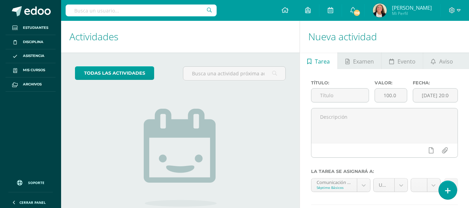
click at [76, 16] on body "Estudiantes Disciplina Asistencia Mis cursos Archivos Soporte Ayuda Reportar un…" at bounding box center [234, 104] width 469 height 208
click at [106, 11] on body "Estudiantes Disciplina Asistencia Mis cursos Archivos Soporte Ayuda Reportar un…" at bounding box center [234, 104] width 469 height 208
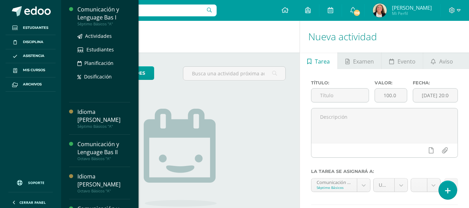
click at [91, 8] on body "Estudiantes Disciplina Asistencia Mis cursos Archivos Soporte Ayuda Reportar un…" at bounding box center [234, 104] width 469 height 208
click at [81, 16] on input "text" at bounding box center [141, 11] width 151 height 12
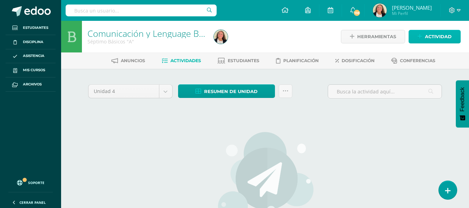
click at [420, 36] on icon at bounding box center [420, 37] width 5 height 6
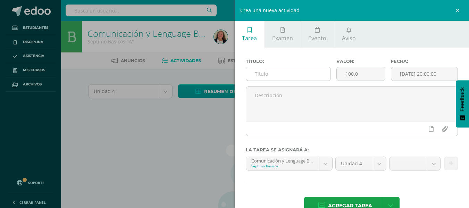
click at [257, 74] on input "text" at bounding box center [288, 74] width 84 height 14
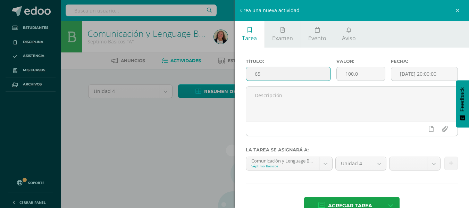
type input "6"
click at [261, 74] on input "text" at bounding box center [288, 74] width 84 height 14
type input "v"
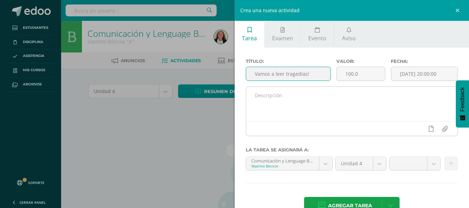
type input "Vamos a leer tragedias!"
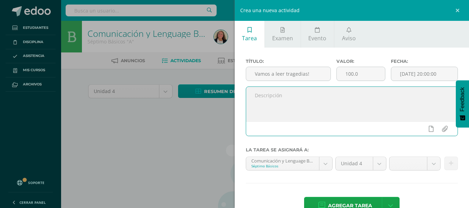
click at [255, 94] on textarea at bounding box center [352, 104] width 212 height 35
type textarea "Se leyeron dos fragmentos de tragedias, una de edipo rey de sófocles y la otra …"
drag, startPoint x: 141, startPoint y: 122, endPoint x: 101, endPoint y: 175, distance: 66.5
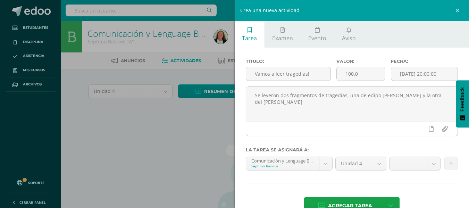
drag, startPoint x: 101, startPoint y: 175, endPoint x: 87, endPoint y: 107, distance: 69.5
click at [86, 106] on div "Crea una nueva actividad Tarea Examen Evento Aviso Título: Vamos a leer tragedi…" at bounding box center [234, 104] width 469 height 208
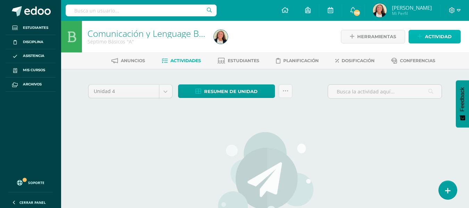
click at [427, 36] on span "Actividad" at bounding box center [438, 36] width 27 height 13
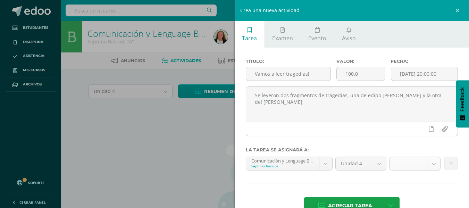
click at [427, 164] on body "Estudiantes Disciplina Asistencia Mis cursos Archivos Soporte Ayuda Reportar un…" at bounding box center [234, 150] width 469 height 300
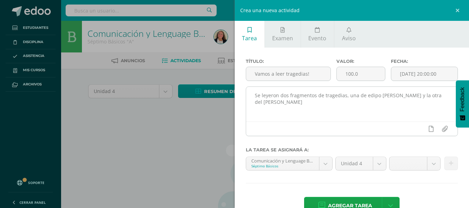
drag, startPoint x: 255, startPoint y: 93, endPoint x: 294, endPoint y: 98, distance: 38.8
click at [277, 101] on body "Estudiantes Disciplina Asistencia Mis cursos Archivos Soporte Ayuda Reportar un…" at bounding box center [234, 150] width 469 height 300
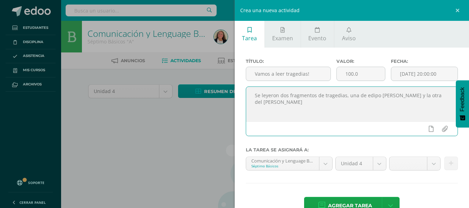
drag, startPoint x: 317, startPoint y: 99, endPoint x: 357, endPoint y: 112, distance: 41.7
click at [358, 112] on textarea "Se leyeron dos fragmentos de tragedias, una de edipo [PERSON_NAME] y la otra de…" at bounding box center [352, 104] width 212 height 35
click at [355, 111] on textarea "Se leyeron dos fragmentos de tragedias, una de edipo [PERSON_NAME] y la otra de…" at bounding box center [352, 104] width 212 height 35
drag, startPoint x: 255, startPoint y: 94, endPoint x: 335, endPoint y: 109, distance: 81.6
click at [336, 111] on textarea "Se leyeron dos fragmentos de tragedias, una de edipo [PERSON_NAME] y la otra de…" at bounding box center [352, 104] width 212 height 35
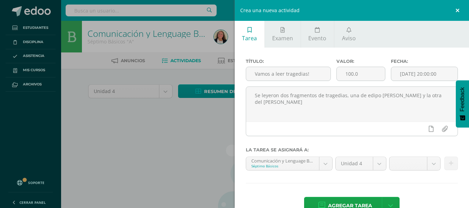
click at [459, 10] on link at bounding box center [458, 10] width 21 height 21
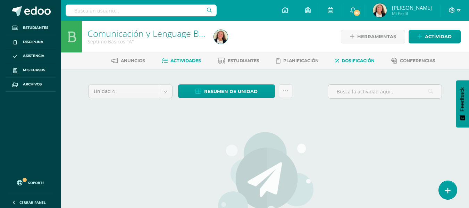
click at [356, 61] on span "Dosificación" at bounding box center [358, 60] width 33 height 5
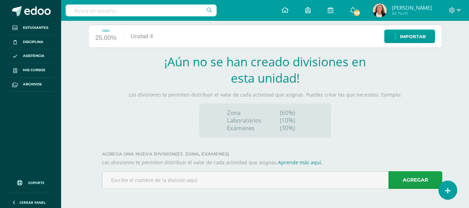
scroll to position [86, 0]
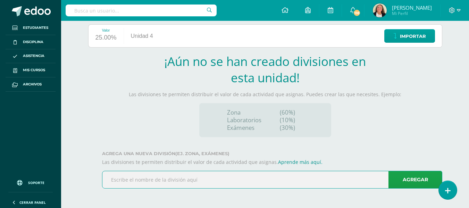
click at [114, 178] on input "text" at bounding box center [272, 179] width 340 height 17
type input "Zona 1 ciclo 4"
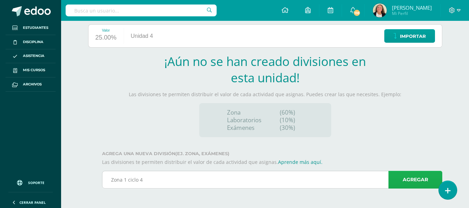
click at [413, 177] on link "Agregar" at bounding box center [416, 180] width 54 height 18
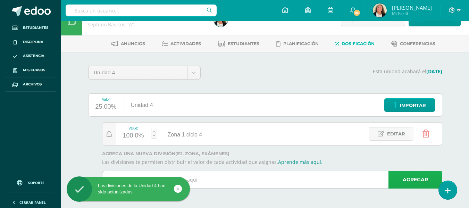
scroll to position [17, 0]
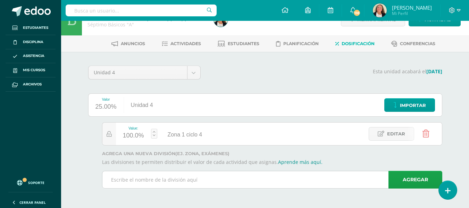
click at [112, 178] on input "text" at bounding box center [272, 179] width 340 height 17
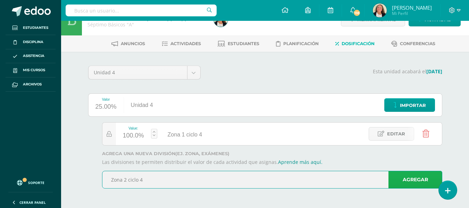
type input "Zona 2 ciclo 4"
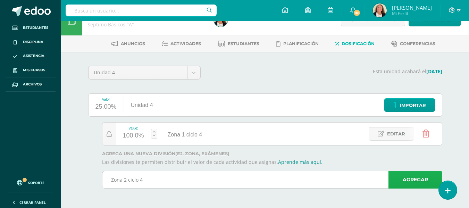
click at [411, 176] on link "Agregar" at bounding box center [416, 180] width 54 height 18
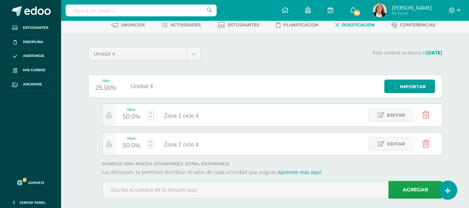
scroll to position [46, 0]
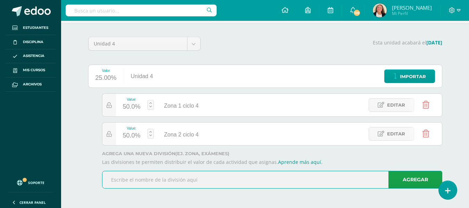
click at [112, 177] on input "text" at bounding box center [272, 179] width 340 height 17
type input "Evaluación final ciclo 4"
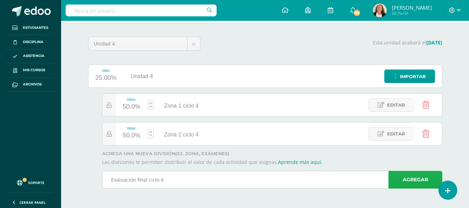
click at [420, 175] on link "Agregar" at bounding box center [416, 180] width 54 height 18
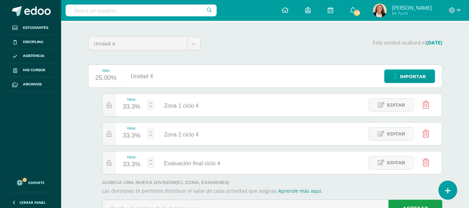
click at [151, 106] on link at bounding box center [151, 105] width 6 height 10
click at [237, 108] on input "Zona 1 ciclo 4" at bounding box center [253, 106] width 81 height 14
click at [143, 108] on div "Value: 33.3%" at bounding box center [132, 105] width 32 height 23
drag, startPoint x: 137, startPoint y: 104, endPoint x: 123, endPoint y: 109, distance: 15.4
click at [123, 109] on div "33.3%" at bounding box center [132, 106] width 18 height 11
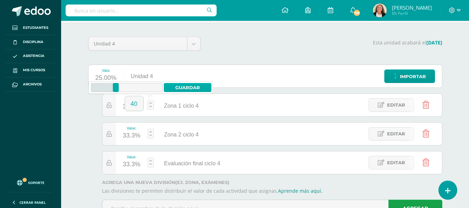
type input "40"
click at [184, 86] on link "Guardar" at bounding box center [188, 87] width 48 height 9
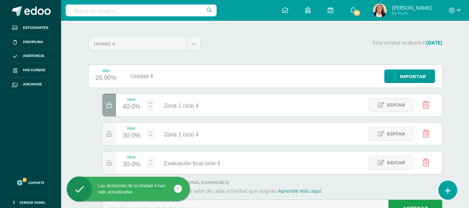
click at [129, 136] on div "30.0%" at bounding box center [132, 135] width 18 height 11
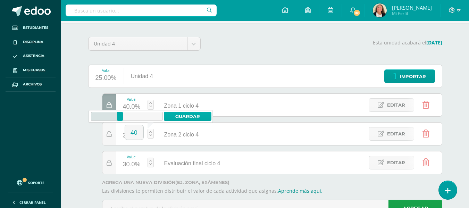
type input "40"
click at [185, 115] on link "Guardar" at bounding box center [188, 116] width 48 height 9
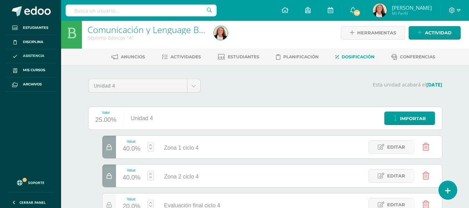
scroll to position [0, 0]
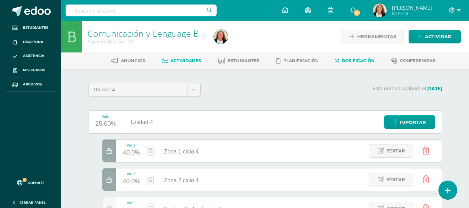
click at [177, 61] on span "Actividades" at bounding box center [185, 60] width 31 height 5
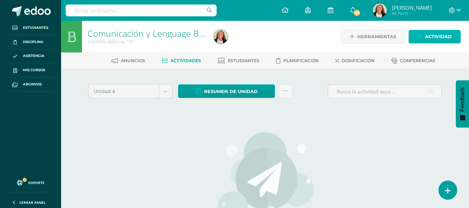
click at [424, 36] on link "Actividad" at bounding box center [435, 37] width 52 height 14
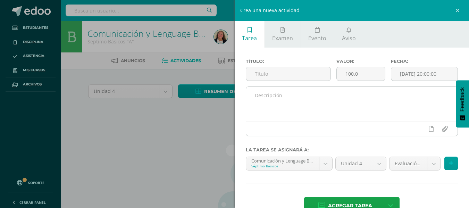
click at [253, 100] on textarea at bounding box center [352, 104] width 212 height 35
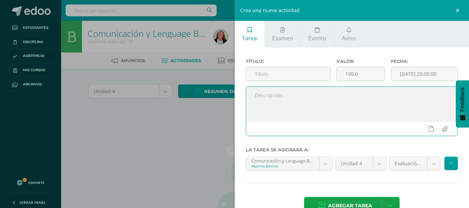
paste textarea "Se leyeron dos fragmentos de tragedias, una de edipo rey de sófocles y la otra …"
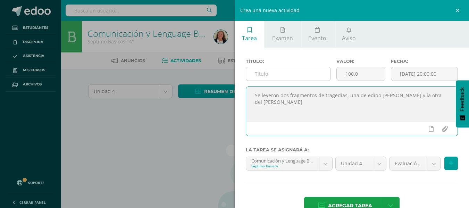
type textarea "Se leyeron dos fragmentos de tragedias, una de edipo rey de sófocles y la otra …"
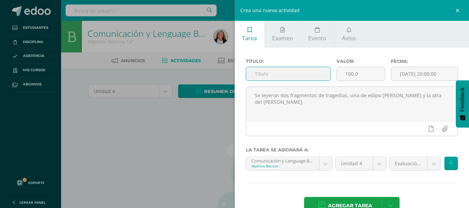
click at [256, 71] on input "text" at bounding box center [288, 74] width 84 height 14
type input "Vamos a leer tragedias!"
click at [427, 165] on body "Estudiantes Disciplina Asistencia Mis cursos Archivos Soporte Ayuda Reportar un…" at bounding box center [234, 150] width 469 height 300
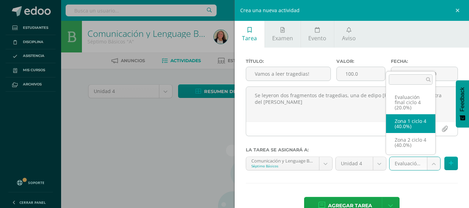
select select "29601"
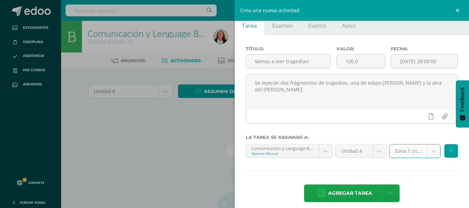
scroll to position [19, 0]
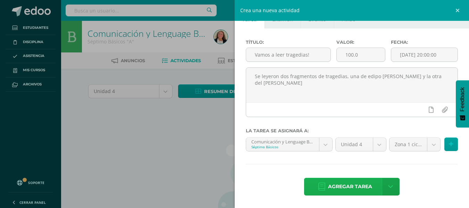
click at [364, 187] on span "Agregar tarea" at bounding box center [350, 186] width 44 height 17
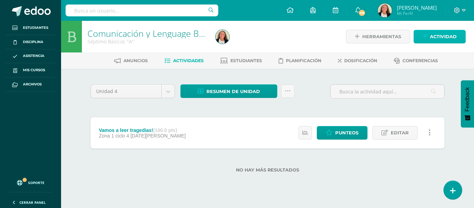
click at [427, 36] on icon at bounding box center [425, 37] width 5 height 6
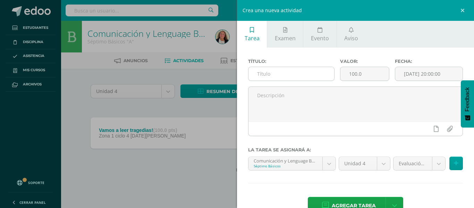
click at [264, 73] on input "text" at bounding box center [292, 74] width 86 height 14
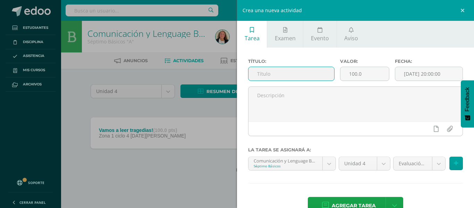
click at [256, 75] on input "text" at bounding box center [292, 74] width 86 height 14
click at [299, 75] on input "Evolución de la traagedia" at bounding box center [292, 74] width 86 height 14
click at [313, 72] on input "Evolución de la tragedia" at bounding box center [292, 74] width 86 height 14
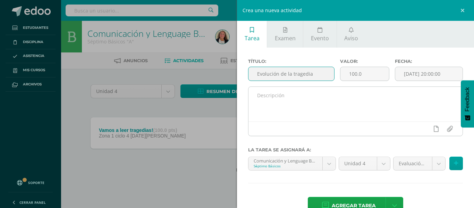
click at [261, 95] on textarea at bounding box center [356, 104] width 214 height 35
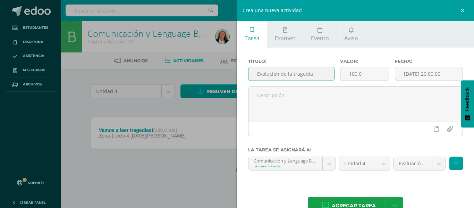
click at [278, 73] on input "Evolución de la tragedia" at bounding box center [292, 74] width 86 height 14
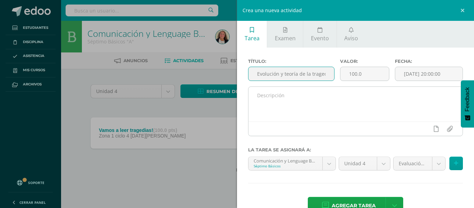
type input "Evolución y teoría de la tragedia"
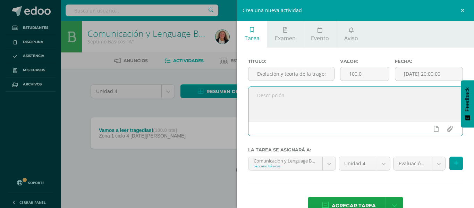
click at [256, 96] on textarea at bounding box center [356, 104] width 214 height 35
click at [257, 95] on textarea at bounding box center [356, 104] width 214 height 35
click at [257, 95] on textarea "Qué es una tragedía? A qué se le lama catarsis?" at bounding box center [356, 104] width 214 height 35
click at [308, 94] on textarea "¿Qué es una tragedía? A qué se le lama catarsis?" at bounding box center [356, 104] width 214 height 35
click at [372, 95] on textarea "¿Qué es una tragedía? ¿A qué se le lama catarsis?" at bounding box center [356, 104] width 214 height 35
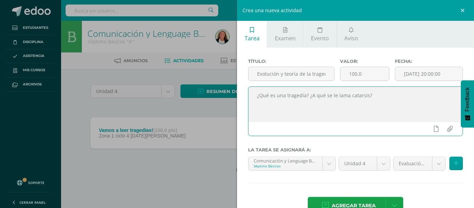
click at [337, 96] on textarea "¿Qué es una tragedía? ¿A qué se le lama catarsis?" at bounding box center [356, 104] width 214 height 35
click at [375, 96] on textarea "¿Qué es una tragedía? ¿A qué se le llama catarsis?" at bounding box center [356, 104] width 214 height 35
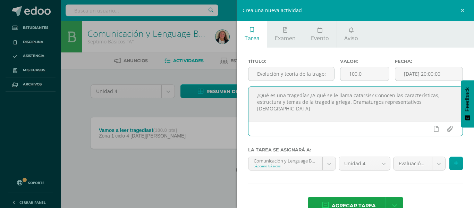
click at [350, 103] on textarea "¿Qué es una tragedía? ¿A qué se le llama catarsis? Conocen las características,…" at bounding box center [356, 104] width 214 height 35
click at [378, 102] on textarea "¿Qué es una tragedía? ¿A qué se le llama catarsis? Conocen las características,…" at bounding box center [356, 104] width 214 height 35
click at [444, 103] on textarea "¿Qué es una tragedía? ¿A qué se le llama catarsis? Conocen las características,…" at bounding box center [356, 104] width 214 height 35
click at [275, 110] on textarea "¿Qué es una tragedía? ¿A qué se le llama catarsis? Conocen las características,…" at bounding box center [356, 104] width 214 height 35
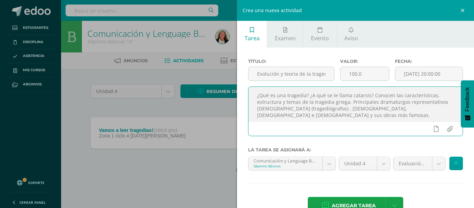
type textarea "¿Qué es una tragedía? ¿A qué se le llama catarsis? Conocen las características,…"
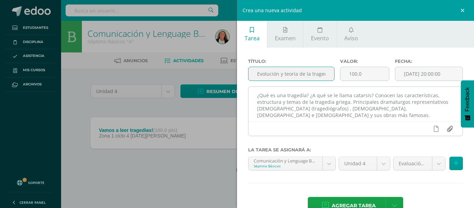
drag, startPoint x: 348, startPoint y: 87, endPoint x: 450, endPoint y: 126, distance: 108.7
click at [450, 126] on div "Título: Evolución y teoría de la tragedia Valor: 100.0 Fecha: 2025-08-11 20:00:…" at bounding box center [355, 100] width 215 height 83
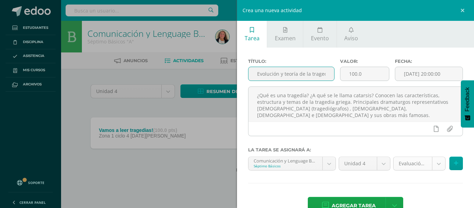
click at [432, 161] on body "Tarea asignada exitosamente Estudiantes Disciplina Asistencia Mis cursos Archiv…" at bounding box center [237, 97] width 474 height 195
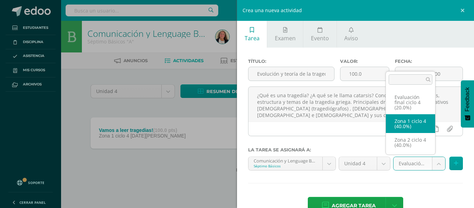
select select "29601"
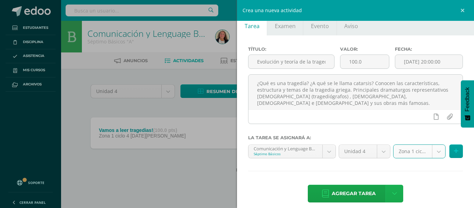
scroll to position [19, 0]
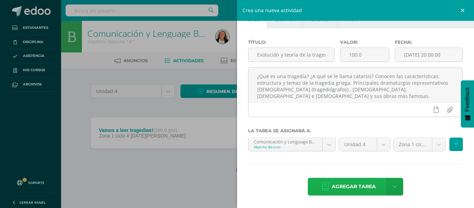
click at [361, 185] on span "Agregar tarea" at bounding box center [354, 186] width 44 height 17
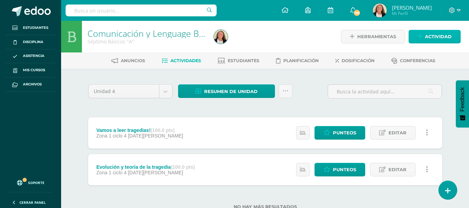
click at [426, 36] on span "Actividad" at bounding box center [438, 36] width 27 height 13
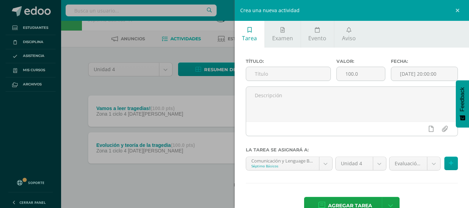
scroll to position [24, 0]
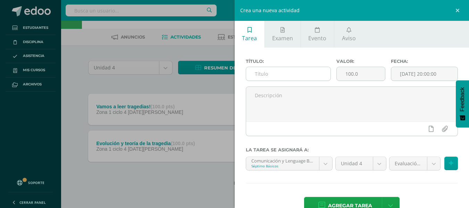
click at [258, 77] on input "text" at bounding box center [288, 74] width 84 height 14
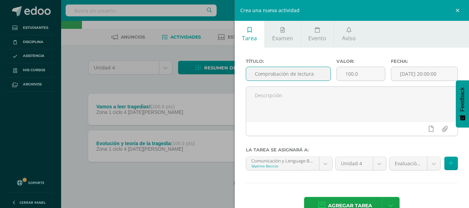
drag, startPoint x: 255, startPoint y: 72, endPoint x: 314, endPoint y: 73, distance: 59.0
click at [314, 73] on input "Comprobación de lectura" at bounding box center [288, 74] width 84 height 14
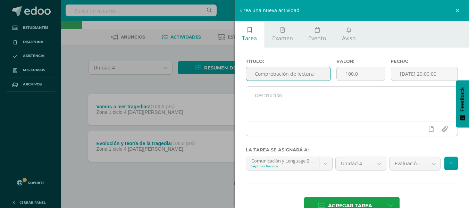
type input "Comprobación de lectura"
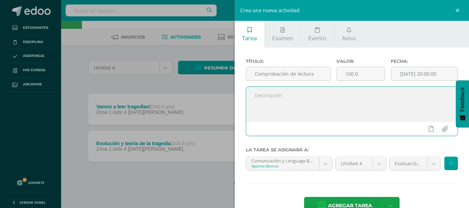
click at [256, 97] on textarea at bounding box center [352, 104] width 212 height 35
paste textarea "Comprobación de lectura"
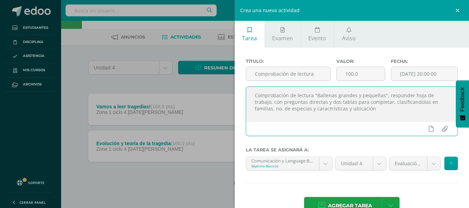
click at [390, 100] on textarea "Comprobación de lectura "Ballenas grandes y pequeñas", responder hoja de trabaj…" at bounding box center [352, 104] width 212 height 35
click at [389, 101] on textarea "Comprobación de lectura "Ballenas grandes y pequeñas", responder hoja de trabaj…" at bounding box center [352, 104] width 212 height 35
click at [414, 109] on textarea "Comprobación de lectura "Ballenas grandes y pequeñas", responder hoja de trabaj…" at bounding box center [352, 104] width 212 height 35
type textarea "Comprobación de lectura "Ballenas grandes y pequeñas", responder hoja de trabaj…"
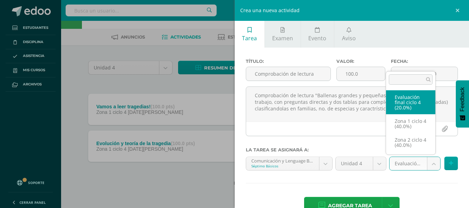
click at [428, 164] on body "Tarea asignada exitosamente Estudiantes Disciplina Asistencia Mis cursos Archiv…" at bounding box center [234, 92] width 469 height 232
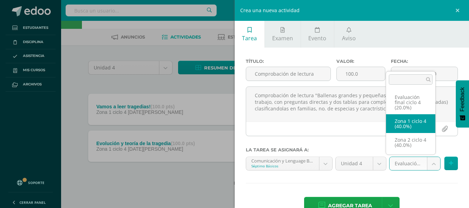
select select "29601"
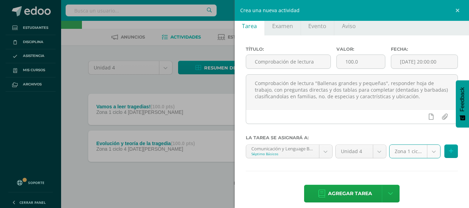
scroll to position [19, 0]
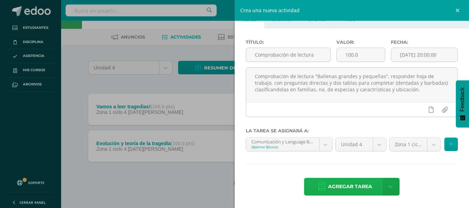
click at [358, 185] on span "Agregar tarea" at bounding box center [350, 186] width 44 height 17
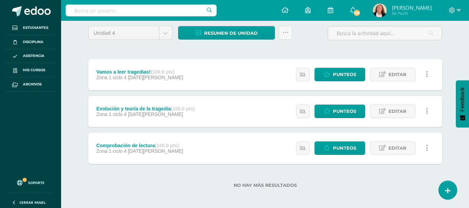
scroll to position [60, 0]
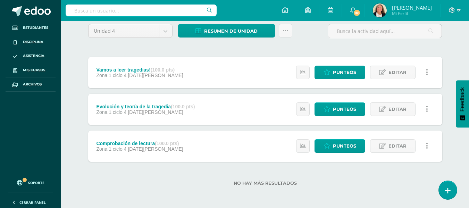
click at [153, 141] on div "Comprobación de lectura (100.0 pts)" at bounding box center [139, 144] width 87 height 6
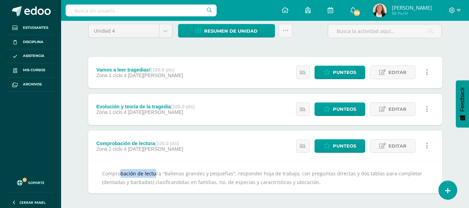
drag, startPoint x: 103, startPoint y: 172, endPoint x: 143, endPoint y: 175, distance: 39.4
click at [143, 175] on div "Comprobación de lectura "Ballenas grandes y pequeñas", responder hoja de trabaj…" at bounding box center [265, 178] width 354 height 32
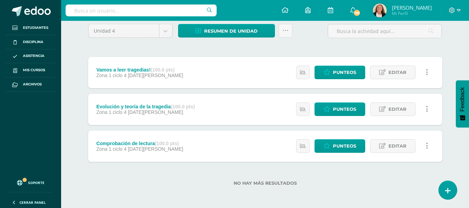
click at [166, 148] on div "Zona 1 ciclo 4 11 de Agosto" at bounding box center [139, 149] width 87 height 6
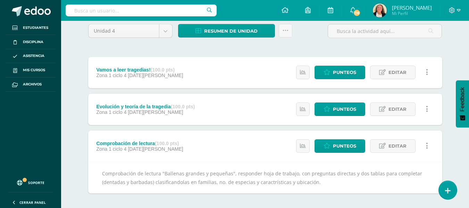
drag, startPoint x: 101, startPoint y: 171, endPoint x: 346, endPoint y: 182, distance: 245.0
click at [346, 182] on div "Comprobación de lectura "Ballenas grandes y pequeñas", responder hoja de trabaj…" at bounding box center [265, 178] width 354 height 32
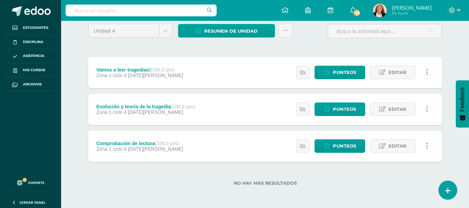
drag, startPoint x: 335, startPoint y: 175, endPoint x: 339, endPoint y: 175, distance: 3.8
click at [336, 175] on div "No hay más resultados" at bounding box center [265, 178] width 354 height 32
click at [400, 146] on span "Editar" at bounding box center [398, 146] width 18 height 13
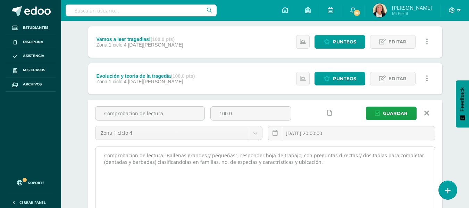
scroll to position [130, 0]
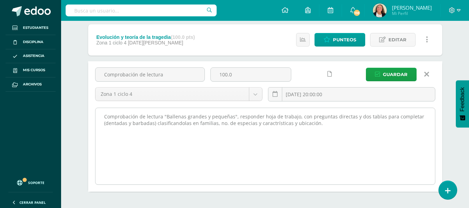
drag, startPoint x: 103, startPoint y: 116, endPoint x: 297, endPoint y: 121, distance: 194.5
click at [316, 123] on textarea "Comprobación de lectura "Ballenas grandes y pequeñas", responder hoja de trabaj…" at bounding box center [265, 146] width 340 height 76
click at [328, 131] on textarea "Comprobación de lectura "Ballenas grandes y pequeñas", responder hoja de trabaj…" at bounding box center [265, 146] width 340 height 76
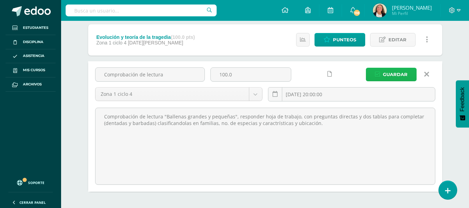
click at [393, 73] on span "Guardar" at bounding box center [395, 74] width 25 height 13
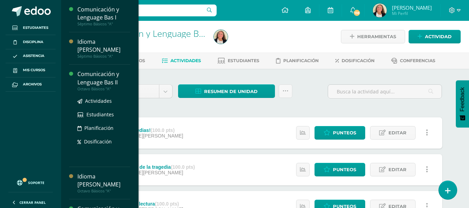
click at [111, 70] on div "Comunicación y Lenguage Bas II" at bounding box center [103, 78] width 53 height 16
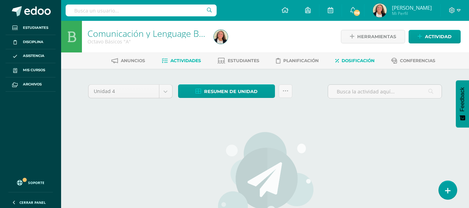
click at [352, 58] on span "Dosificación" at bounding box center [358, 60] width 33 height 5
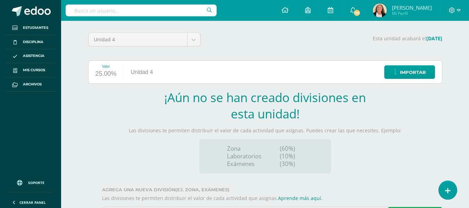
scroll to position [86, 0]
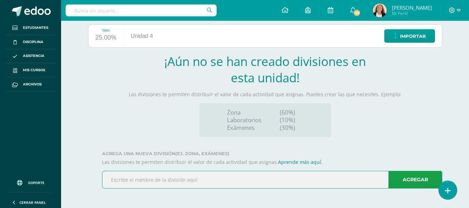
click at [117, 178] on input "text" at bounding box center [272, 179] width 340 height 17
type input "Zona 1 ciclo 4"
click at [414, 178] on link "Agregar" at bounding box center [416, 180] width 54 height 18
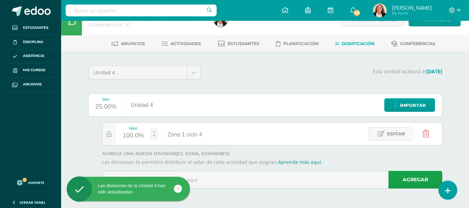
scroll to position [17, 0]
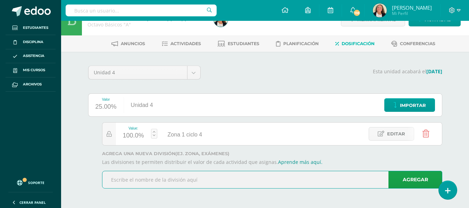
click at [119, 178] on input "text" at bounding box center [272, 179] width 340 height 17
type input "Zona 2 ciclo 4"
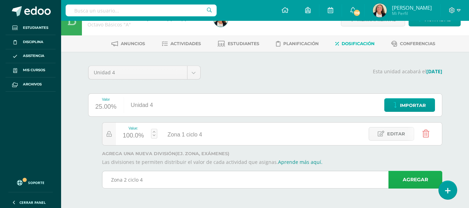
click at [415, 178] on link "Agregar" at bounding box center [416, 180] width 54 height 18
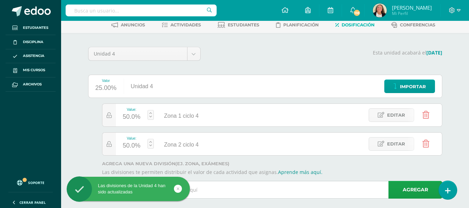
scroll to position [46, 0]
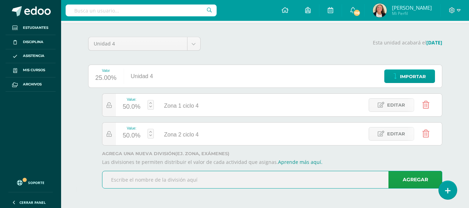
click at [119, 176] on input "text" at bounding box center [272, 179] width 340 height 17
type input "Evaluación final ciclo 4"
click at [412, 180] on link "Agregar" at bounding box center [416, 180] width 54 height 18
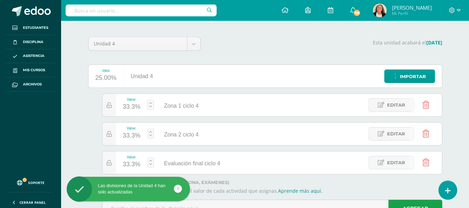
click at [134, 106] on div "33.3%" at bounding box center [132, 106] width 18 height 11
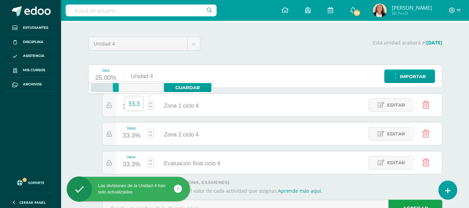
type input "5"
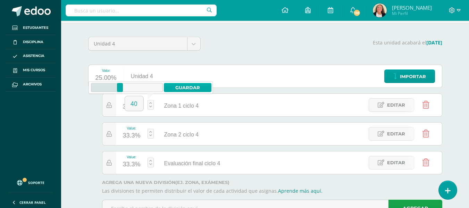
type input "40"
click at [186, 87] on link "Guardar" at bounding box center [188, 87] width 48 height 9
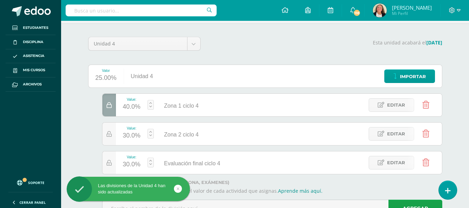
click at [135, 134] on div "30.0%" at bounding box center [132, 135] width 18 height 11
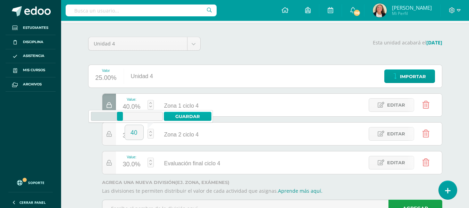
type input "40"
click at [192, 117] on link "Guardar" at bounding box center [188, 116] width 48 height 9
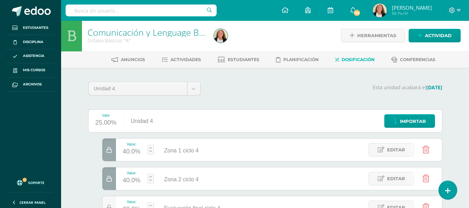
scroll to position [0, 0]
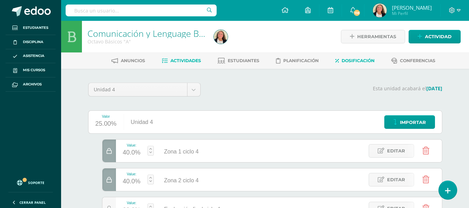
click at [185, 60] on span "Actividades" at bounding box center [185, 60] width 31 height 5
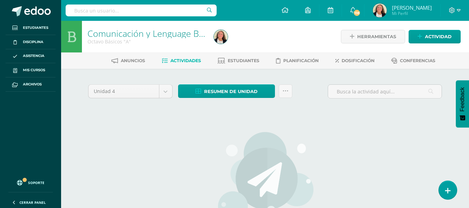
click at [180, 58] on span "Actividades" at bounding box center [185, 60] width 31 height 5
click at [420, 35] on icon at bounding box center [420, 37] width 5 height 6
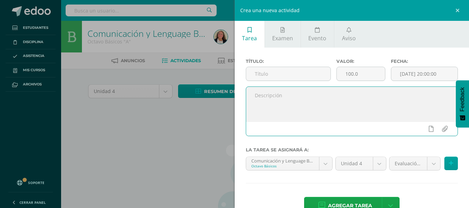
click at [261, 98] on textarea at bounding box center [352, 104] width 212 height 35
paste textarea "Comprobación de lectura "Ballenas grandes y pequeñas", responder hoja de trabaj…"
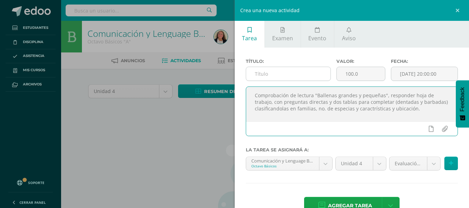
type textarea "Comprobación de lectura "Ballenas grandes y pequeñas", responder hoja de trabaj…"
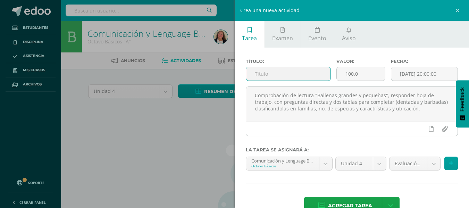
click at [255, 70] on input "text" at bounding box center [288, 74] width 84 height 14
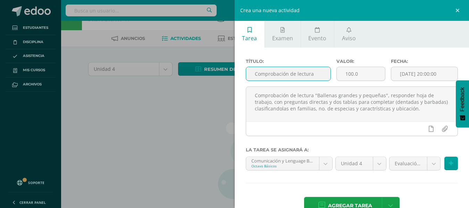
scroll to position [35, 0]
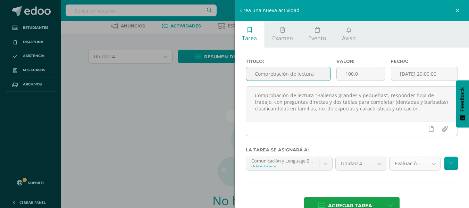
type input "Comprobación de lectura"
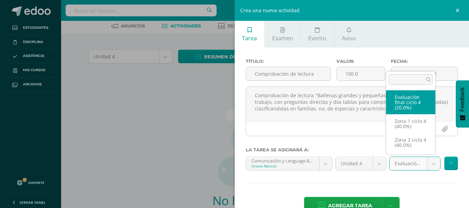
click at [428, 163] on body "Estudiantes Disciplina Asistencia Mis cursos Archivos Soporte Ayuda Reportar un…" at bounding box center [234, 115] width 469 height 300
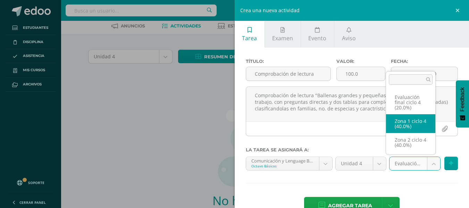
select select "29607"
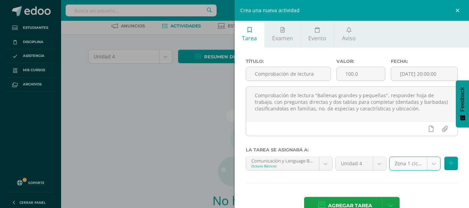
scroll to position [19, 0]
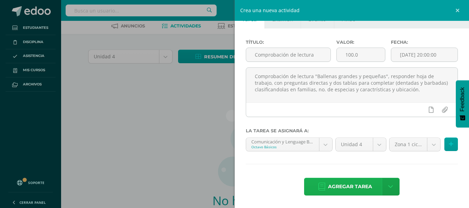
click at [344, 185] on span "Agregar tarea" at bounding box center [350, 186] width 44 height 17
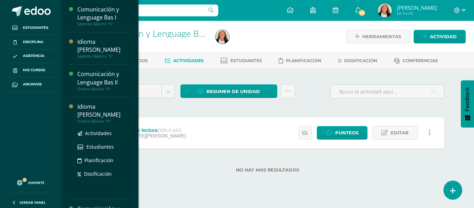
scroll to position [35, 0]
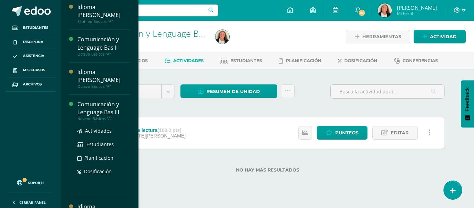
click at [109, 100] on div "Comunicación y Lenguage Bas III" at bounding box center [103, 108] width 53 height 16
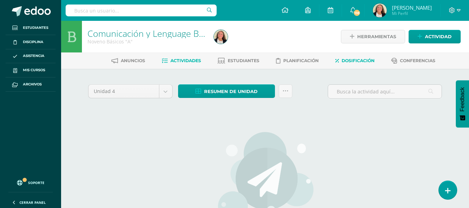
click at [351, 58] on span "Dosificación" at bounding box center [358, 60] width 33 height 5
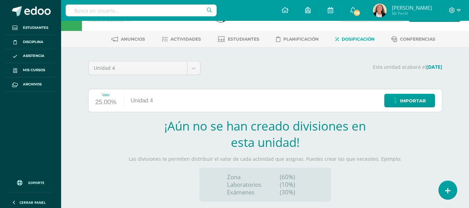
scroll to position [86, 0]
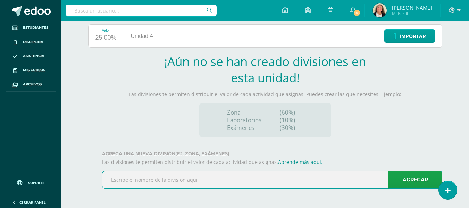
click at [118, 181] on input "text" at bounding box center [272, 179] width 340 height 17
type input "Zona 1 ciclo 4"
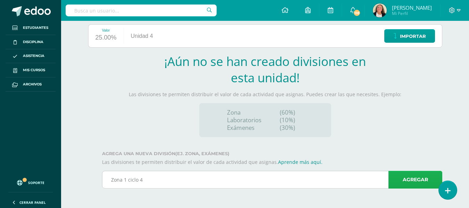
click at [416, 177] on link "Agregar" at bounding box center [416, 180] width 54 height 18
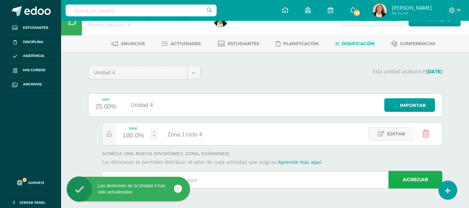
scroll to position [17, 0]
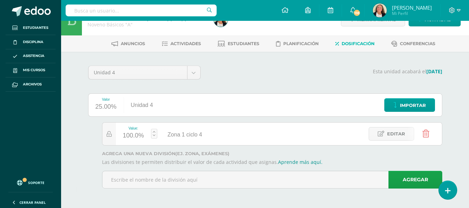
drag, startPoint x: 120, startPoint y: 178, endPoint x: 127, endPoint y: 179, distance: 6.6
click at [121, 179] on div "Las divisiones de la Unidad 4 han sido actualizadas" at bounding box center [139, 190] width 127 height 27
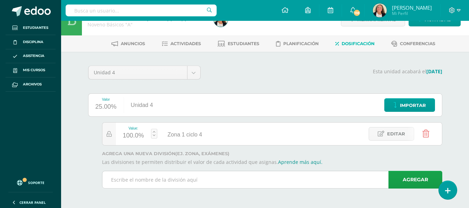
click at [108, 179] on input "text" at bounding box center [272, 179] width 340 height 17
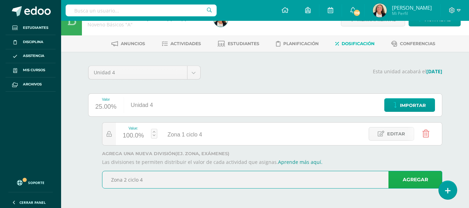
type input "Zona 2 ciclo 4"
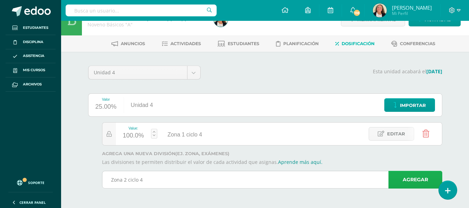
click at [422, 178] on link "Agregar" at bounding box center [416, 180] width 54 height 18
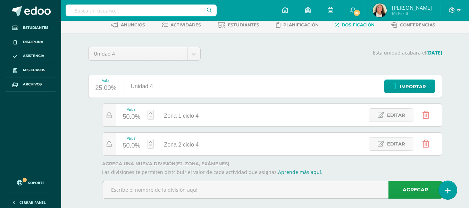
scroll to position [46, 0]
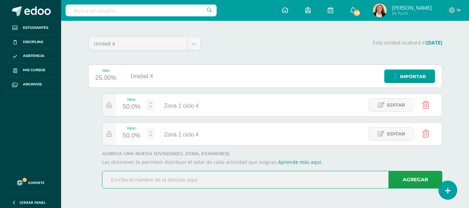
click at [125, 182] on input "text" at bounding box center [272, 179] width 340 height 17
type input "Evaluación final ciclo 4"
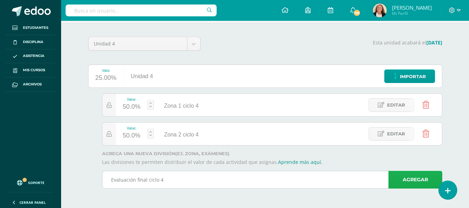
click at [419, 179] on link "Agregar" at bounding box center [416, 180] width 54 height 18
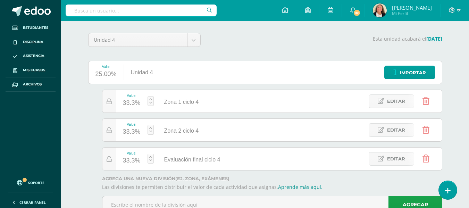
scroll to position [75, 0]
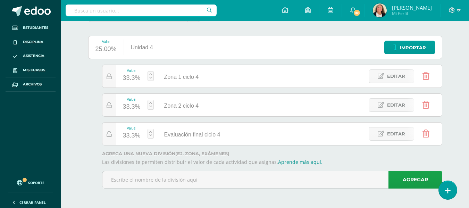
click at [137, 76] on div "33.3%" at bounding box center [132, 78] width 18 height 11
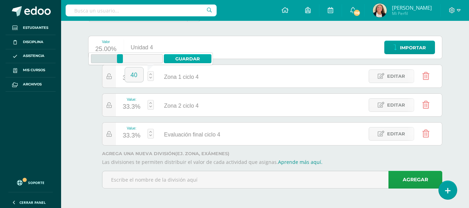
type input "40"
click at [186, 55] on link "Guardar" at bounding box center [188, 58] width 48 height 9
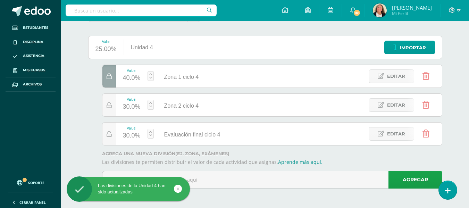
click at [131, 107] on div "30.0%" at bounding box center [132, 106] width 18 height 11
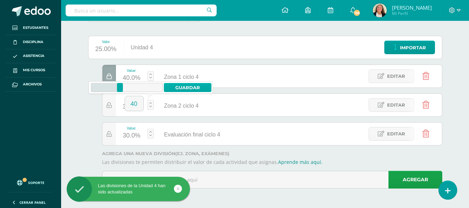
type input "40"
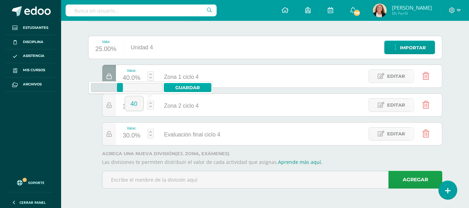
click at [185, 87] on link "Guardar" at bounding box center [188, 87] width 48 height 9
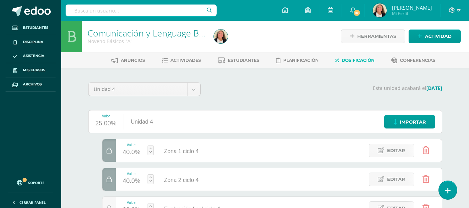
scroll to position [0, 0]
click at [180, 58] on span "Actividades" at bounding box center [185, 60] width 31 height 5
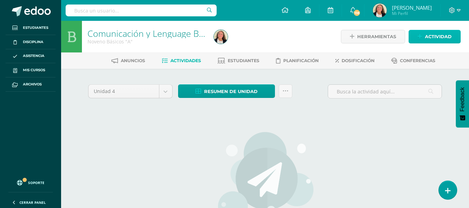
click at [431, 34] on span "Actividad" at bounding box center [438, 36] width 27 height 13
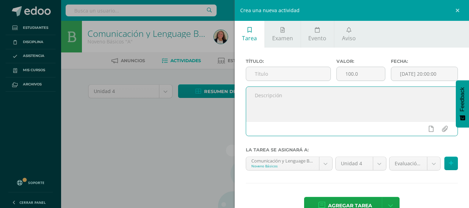
click at [262, 98] on textarea at bounding box center [352, 104] width 212 height 35
paste textarea "Comprobación de lectura "Ballenas grandes y pequeñas", responder hoja de trabaj…"
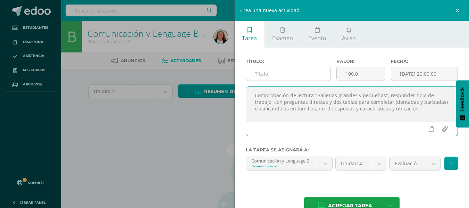
type textarea "Comprobación de lectura "Ballenas grandes y pequeñas", responder hoja de trabaj…"
click at [265, 75] on input "text" at bounding box center [288, 74] width 84 height 14
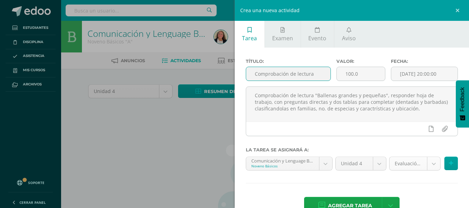
type input "Comprobación de lectura"
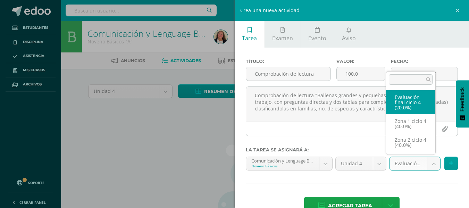
click at [427, 161] on body "Estudiantes Disciplina Asistencia Mis cursos Archivos Soporte Ayuda Reportar un…" at bounding box center [234, 150] width 469 height 300
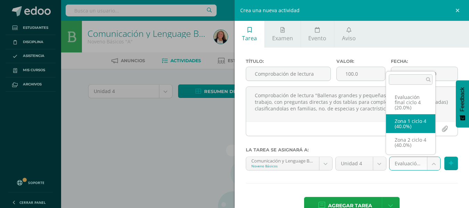
select select "29611"
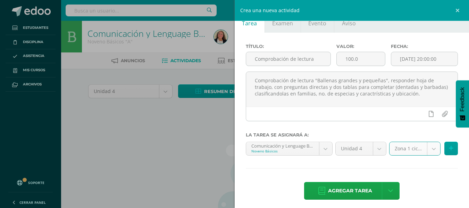
scroll to position [19, 0]
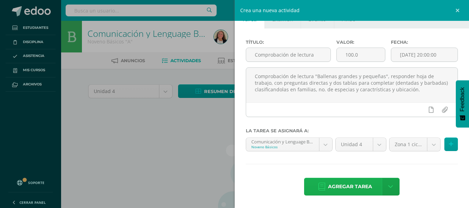
click at [350, 182] on span "Agregar tarea" at bounding box center [350, 186] width 44 height 17
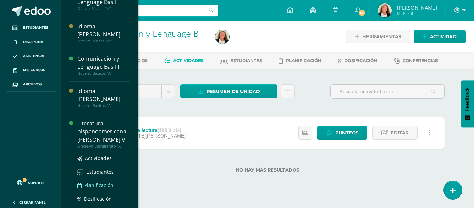
scroll to position [81, 0]
click at [106, 119] on div "Literatura hispanoamericana [PERSON_NAME] V" at bounding box center [103, 131] width 53 height 24
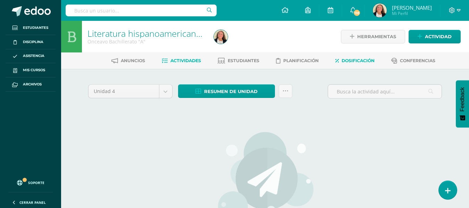
click at [357, 58] on span "Dosificación" at bounding box center [358, 60] width 33 height 5
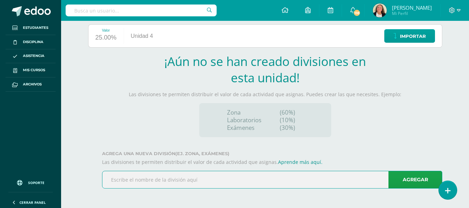
click at [118, 182] on input "text" at bounding box center [272, 179] width 340 height 17
type input "Zona 1 ciclo 4"
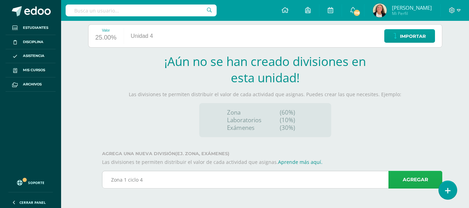
click at [408, 178] on link "Agregar" at bounding box center [416, 180] width 54 height 18
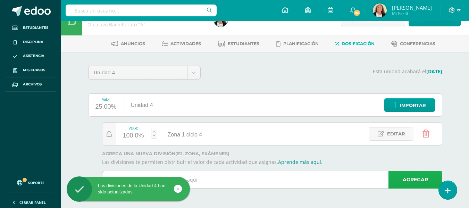
scroll to position [17, 0]
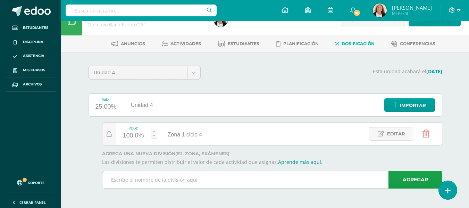
click at [119, 178] on body "Las divisiones de la Unidad 4 han sido actualizadas Estudiantes Disciplina Asis…" at bounding box center [234, 95] width 469 height 225
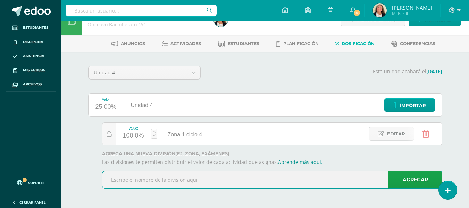
click at [254, 174] on input "text" at bounding box center [272, 179] width 340 height 17
click at [126, 180] on input "text" at bounding box center [272, 179] width 340 height 17
type input "Zona 2 ciclo 4"
click at [420, 177] on link "Agregar" at bounding box center [416, 180] width 54 height 18
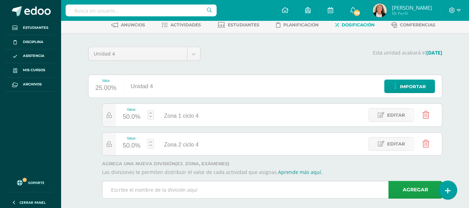
scroll to position [46, 0]
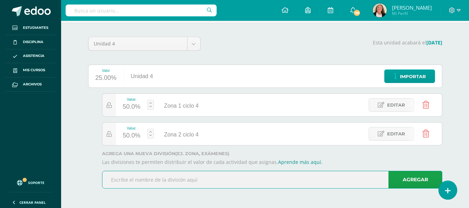
click at [113, 178] on input "text" at bounding box center [272, 179] width 340 height 17
type input "Evaluación final ciclo 4"
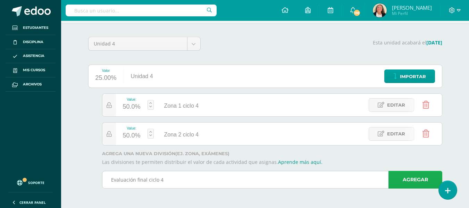
click at [406, 179] on link "Agregar" at bounding box center [416, 180] width 54 height 18
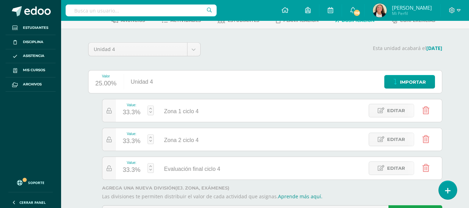
scroll to position [40, 0]
drag, startPoint x: 124, startPoint y: 111, endPoint x: 135, endPoint y: 114, distance: 11.7
click at [135, 114] on div "33.3%" at bounding box center [132, 112] width 18 height 11
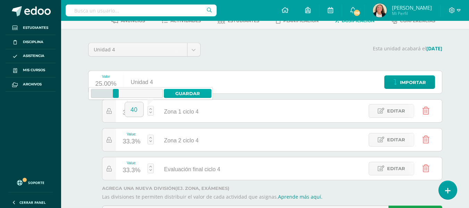
type input "40"
click at [191, 92] on link "Guardar" at bounding box center [188, 93] width 48 height 9
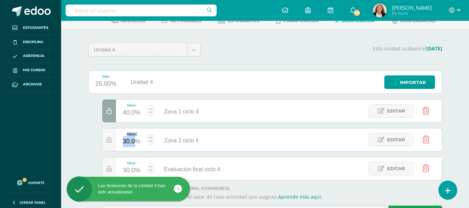
drag, startPoint x: 122, startPoint y: 140, endPoint x: 138, endPoint y: 139, distance: 16.4
click at [136, 141] on div "Value: 30.0%" at bounding box center [132, 139] width 32 height 23
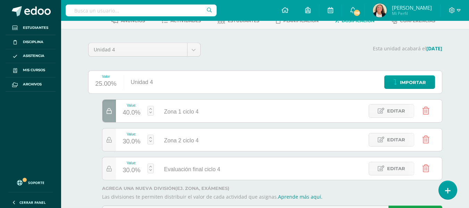
click at [140, 143] on div "30.0%" at bounding box center [132, 141] width 18 height 11
type input "40"
click at [187, 121] on link "Guardar" at bounding box center [188, 122] width 48 height 9
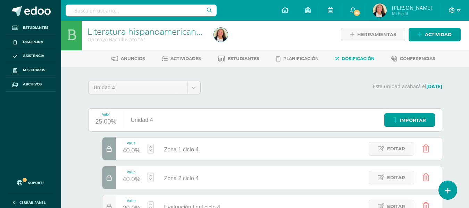
scroll to position [0, 0]
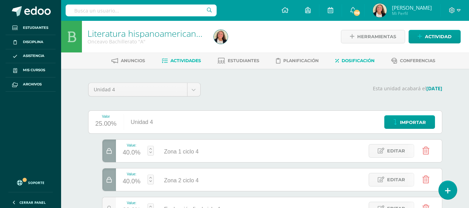
click at [180, 60] on span "Actividades" at bounding box center [185, 60] width 31 height 5
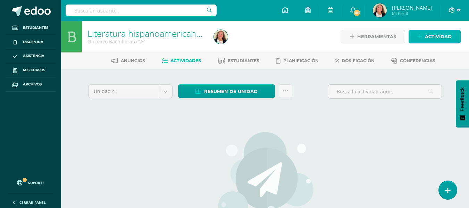
click at [430, 33] on span "Actividad" at bounding box center [438, 36] width 27 height 13
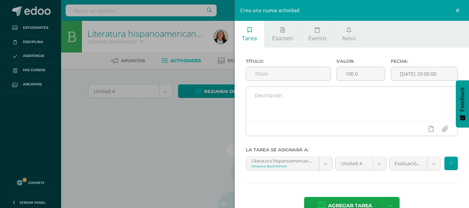
click at [255, 95] on textarea at bounding box center [352, 104] width 212 height 35
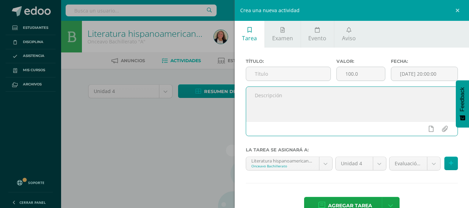
paste textarea "Comprobación de lectura "Ballenas grandes y pequeñas", responder hoja de trabaj…"
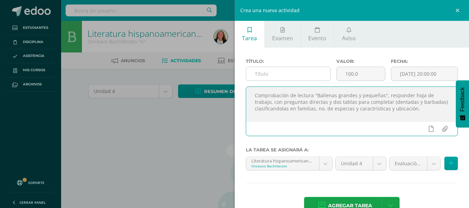
type textarea "Comprobación de lectura "Ballenas grandes y pequeñas", responder hoja de trabaj…"
click at [264, 72] on input "text" at bounding box center [288, 74] width 84 height 14
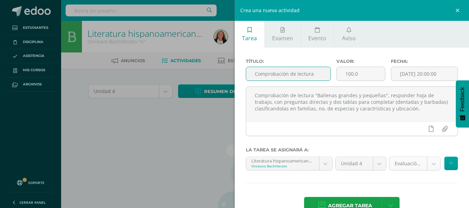
type input "Comprobación de lectura"
click at [428, 164] on body "Estudiantes Disciplina Asistencia Mis cursos Archivos Soporte Ayuda Reportar un…" at bounding box center [234, 150] width 469 height 300
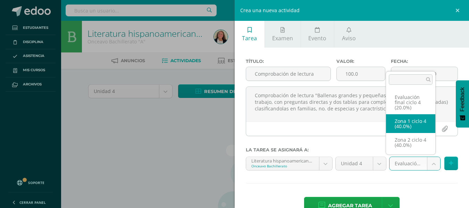
select select "29615"
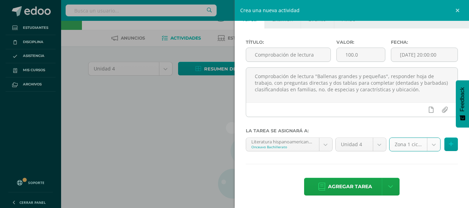
scroll to position [35, 0]
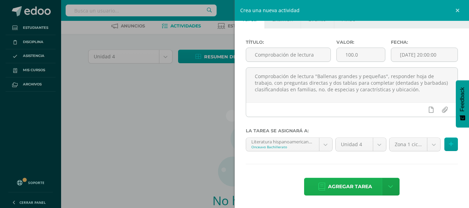
click at [361, 184] on span "Agregar tarea" at bounding box center [350, 186] width 44 height 17
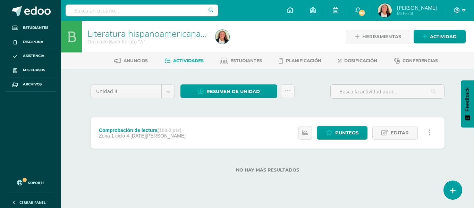
click at [184, 59] on span "Actividades" at bounding box center [188, 60] width 31 height 5
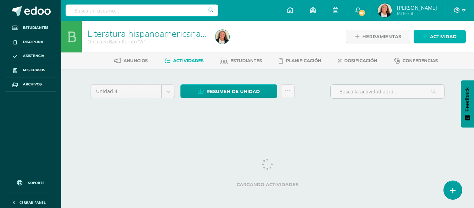
click at [436, 36] on span "Actividad" at bounding box center [443, 36] width 27 height 13
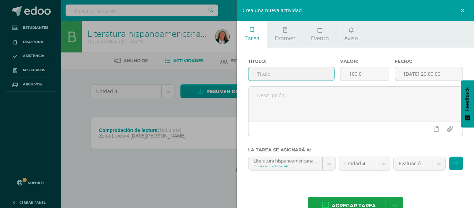
click at [257, 73] on input "text" at bounding box center [292, 74] width 86 height 14
type input "A"
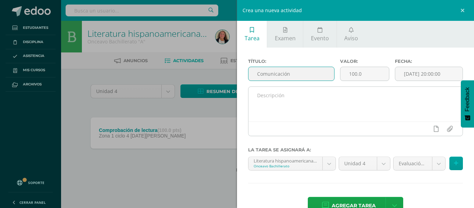
type input "Comunicación"
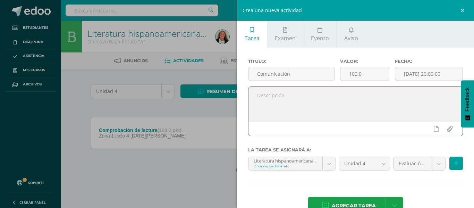
click at [257, 92] on textarea at bounding box center [356, 104] width 214 height 35
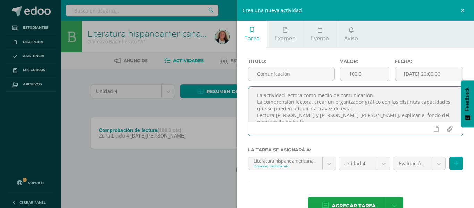
scroll to position [4, 0]
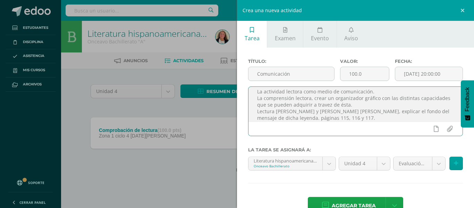
click at [380, 103] on textarea "La actividad lectora como medio de comunicación. La comprensión lectora, crear …" at bounding box center [356, 104] width 214 height 35
click at [277, 118] on textarea "La actividad lectora como medio de comunicación. La comprensión lectora, crear …" at bounding box center [356, 104] width 214 height 35
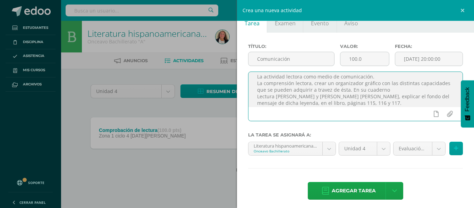
scroll to position [19, 0]
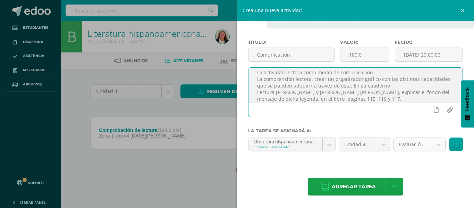
type textarea "La actividad lectora como medio de comunicación. La comprensión lectora, crear …"
click at [434, 144] on body "Estudiantes Disciplina Asistencia Mis cursos Archivos Soporte Ayuda Reportar un…" at bounding box center [237, 97] width 474 height 195
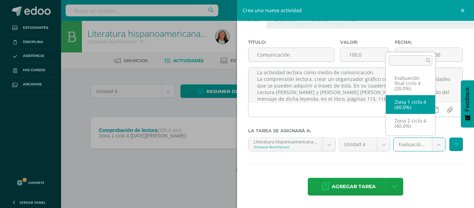
select select "29615"
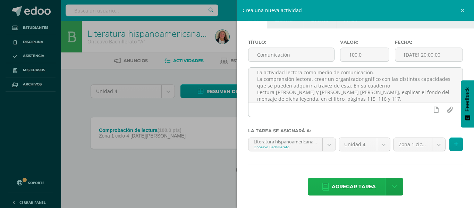
click at [348, 187] on span "Agregar tarea" at bounding box center [354, 186] width 44 height 17
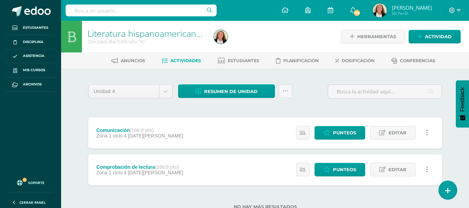
click at [298, 199] on div "No hay más resultados" at bounding box center [265, 201] width 354 height 32
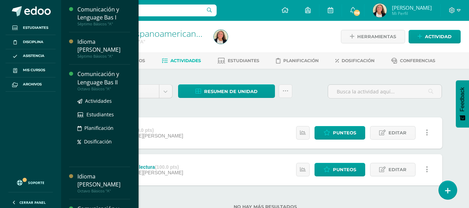
click at [113, 73] on div "Comunicación y Lenguage Bas II" at bounding box center [103, 78] width 53 height 16
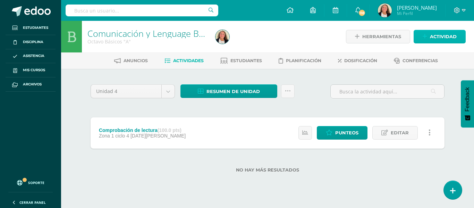
click at [429, 36] on link "Actividad" at bounding box center [440, 37] width 52 height 14
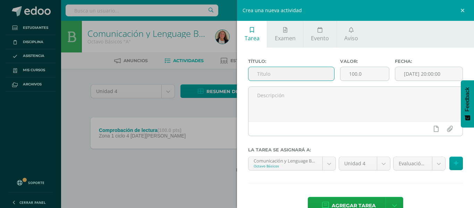
click at [255, 71] on input "text" at bounding box center [292, 74] width 86 height 14
drag, startPoint x: 327, startPoint y: 74, endPoint x: 253, endPoint y: 74, distance: 74.0
click at [250, 75] on input "Vamos a leer realismo mágico!" at bounding box center [292, 74] width 86 height 14
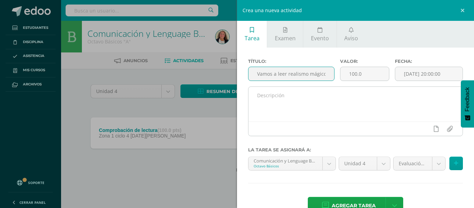
type input "Vamos a leer realismo mágico!"
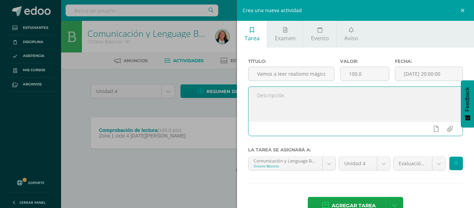
click at [267, 96] on textarea at bounding box center [356, 104] width 214 height 35
paste textarea "Vamos a leer realismo mágico!"
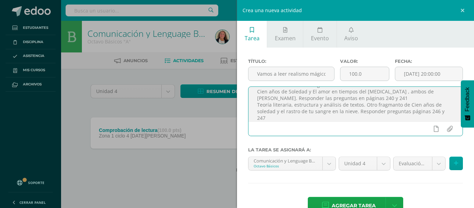
scroll to position [19, 0]
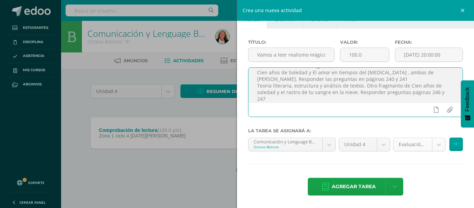
type textarea "Vamos a leer realismo mágico! Cien años de Soledad y El amor en tiempos del cól…"
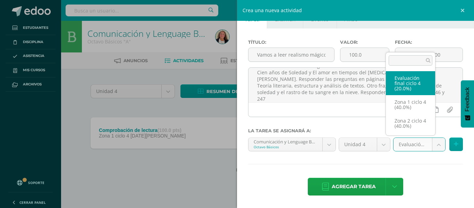
click at [434, 144] on body "Estudiantes Disciplina Asistencia Mis cursos Archivos Soporte Ayuda Reportar un…" at bounding box center [237, 97] width 474 height 195
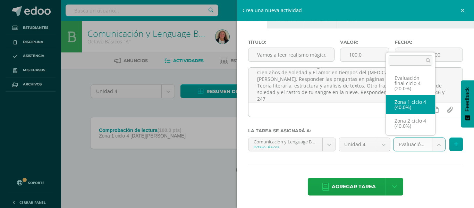
select select "29607"
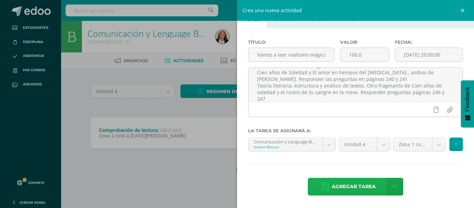
click at [370, 187] on span "Agregar tarea" at bounding box center [354, 186] width 44 height 17
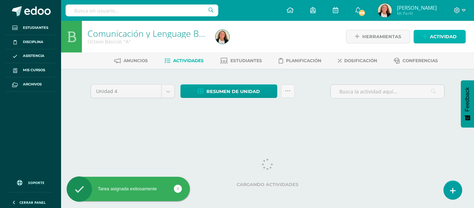
click at [434, 35] on span "Actividad" at bounding box center [443, 36] width 27 height 13
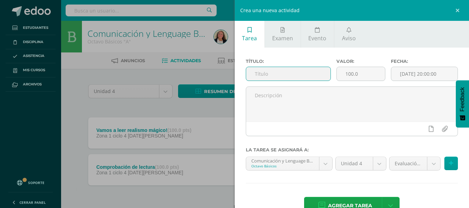
click at [255, 73] on input "text" at bounding box center [288, 74] width 84 height 14
drag, startPoint x: 322, startPoint y: 74, endPoint x: 252, endPoint y: 77, distance: 69.9
click at [252, 77] on input "Escribe un cuento real-maravilloso" at bounding box center [288, 74] width 84 height 14
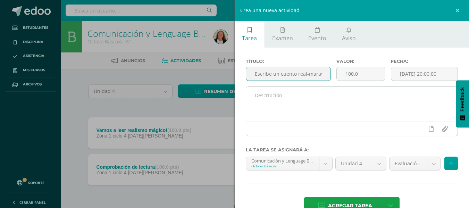
type input "Escribe un cuento real-maravilloso"
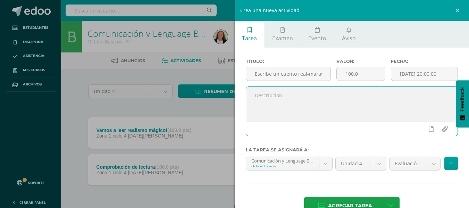
click at [258, 95] on textarea at bounding box center [352, 104] width 212 height 35
paste textarea "Escribe un cuento real-maravilloso"
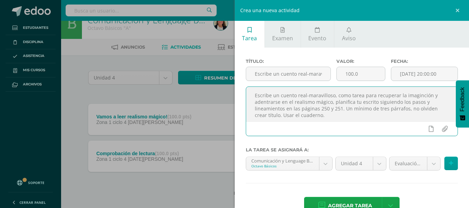
scroll to position [24, 0]
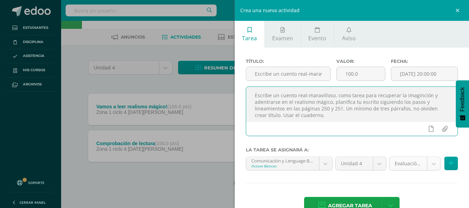
type textarea "Escribe un cuento real-maravilloso, como tarea para recuperar la imaginción y a…"
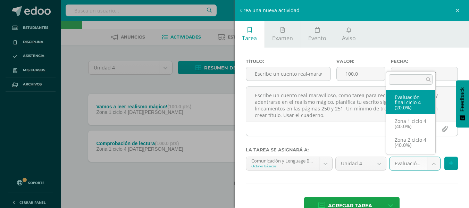
click at [427, 163] on body "Tarea asignada exitosamente Estudiantes Disciplina Asistencia Mis cursos Archiv…" at bounding box center [234, 92] width 469 height 232
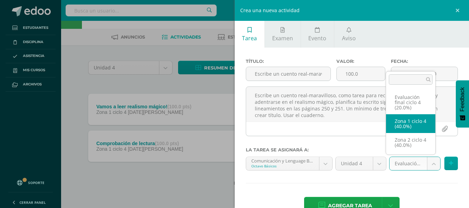
select select "29607"
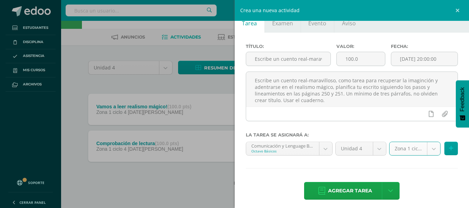
scroll to position [19, 0]
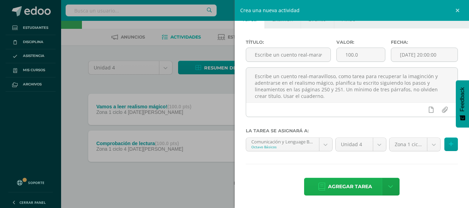
click at [359, 185] on span "Agregar tarea" at bounding box center [350, 186] width 44 height 17
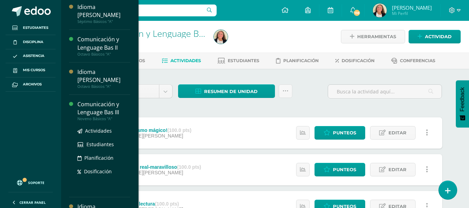
scroll to position [35, 0]
click at [104, 100] on div "Comunicación y Lenguage Bas III" at bounding box center [103, 108] width 53 height 16
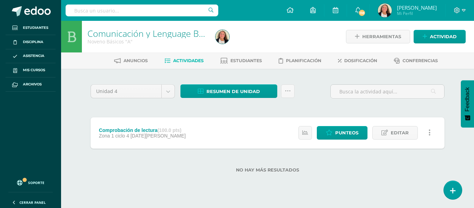
click at [183, 51] on div "Comunicación y Lenguage Bas III Noveno Básicos "A"" at bounding box center [147, 37] width 131 height 32
